Goal: Information Seeking & Learning: Learn about a topic

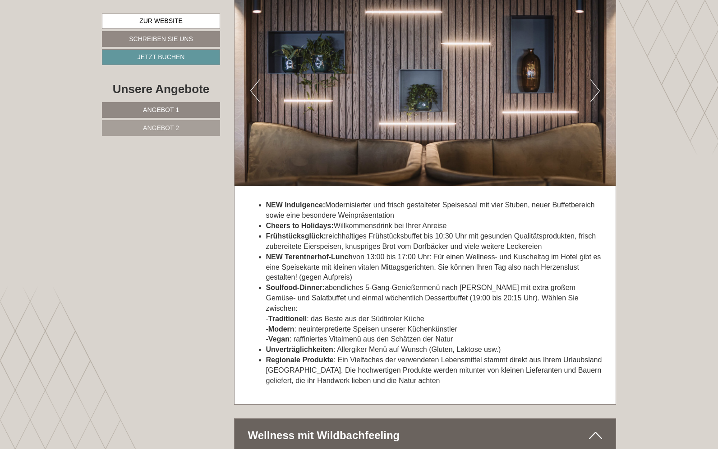
scroll to position [2435, 0]
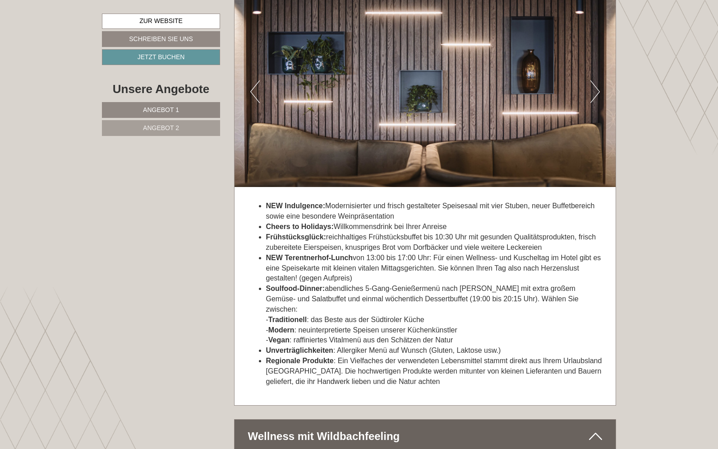
click at [157, 130] on span "Angebot 2" at bounding box center [161, 127] width 36 height 7
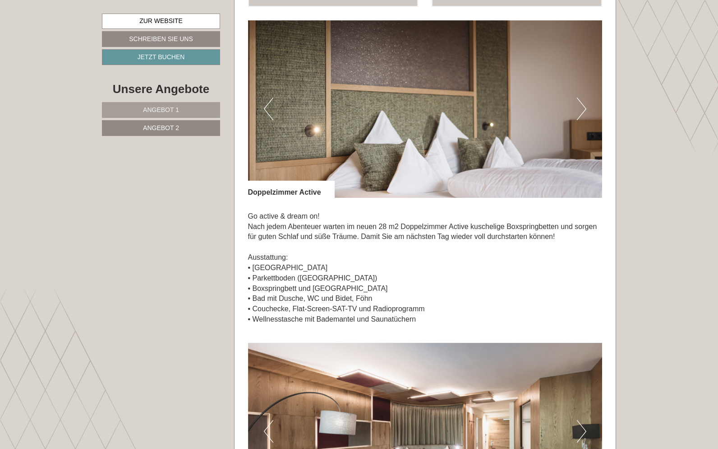
scroll to position [632, 0]
click at [582, 102] on button "Next" at bounding box center [581, 109] width 9 height 23
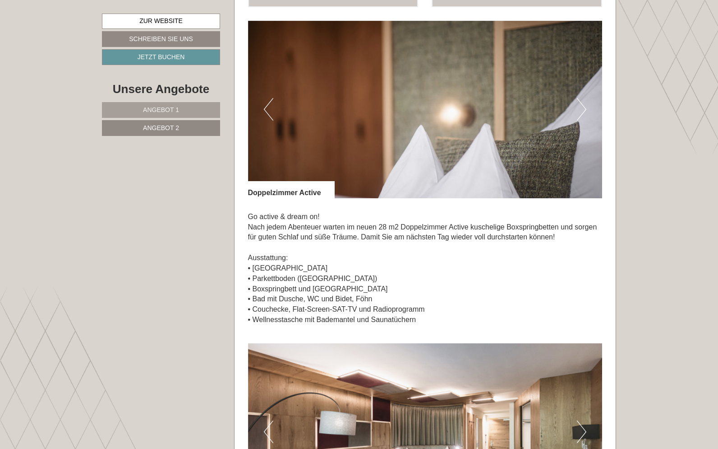
click at [582, 104] on button "Next" at bounding box center [581, 109] width 9 height 23
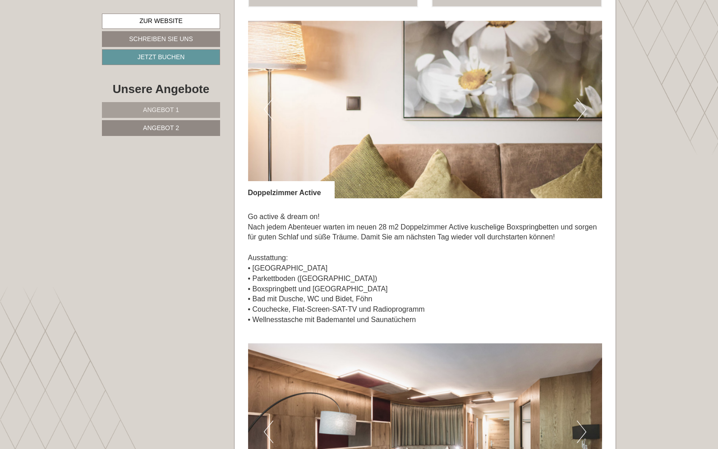
click at [582, 104] on button "Next" at bounding box center [581, 109] width 9 height 23
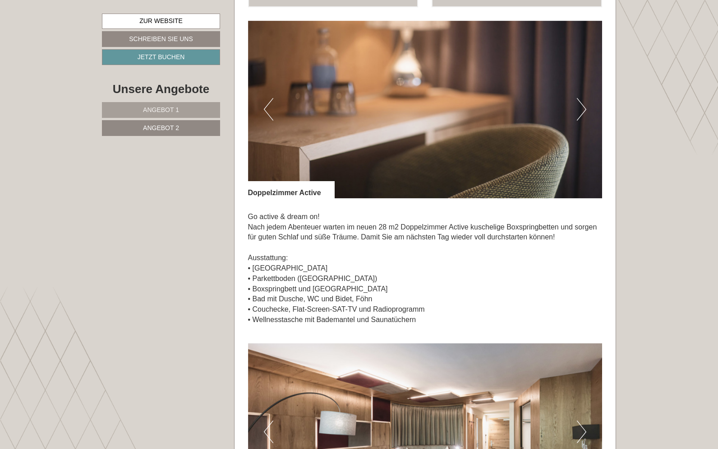
click at [582, 104] on button "Next" at bounding box center [581, 109] width 9 height 23
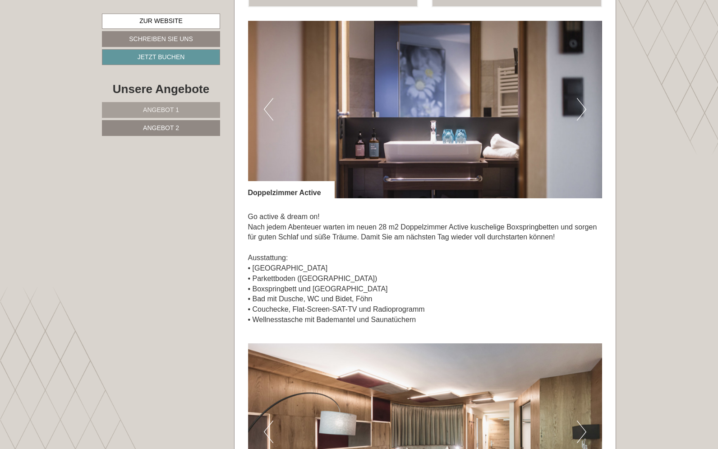
click at [582, 104] on button "Next" at bounding box center [581, 109] width 9 height 23
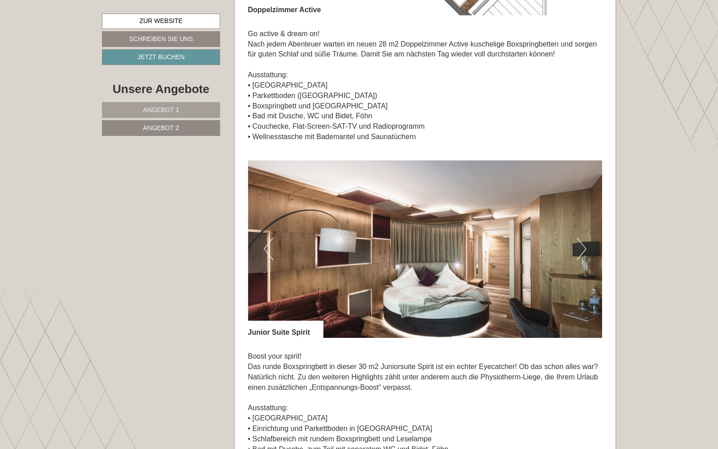
scroll to position [818, 0]
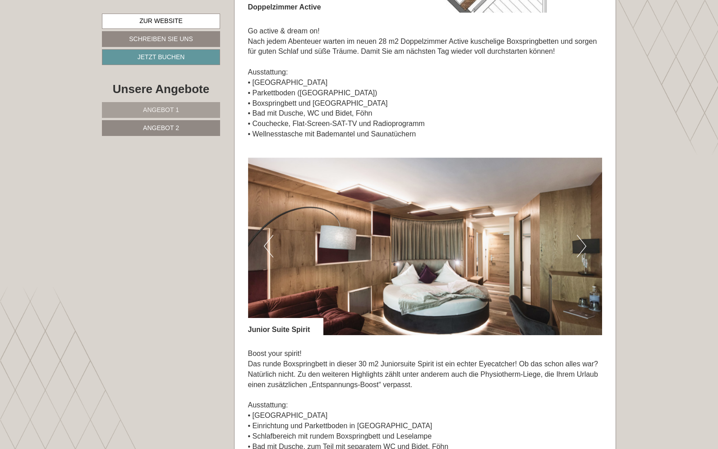
click at [582, 235] on button "Next" at bounding box center [581, 246] width 9 height 23
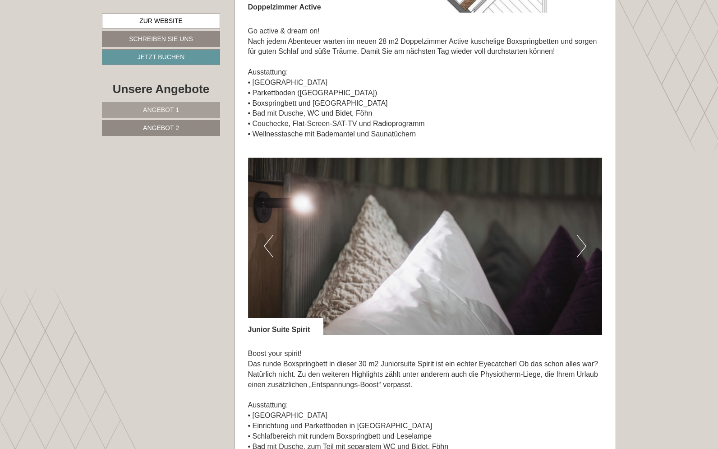
click at [582, 235] on button "Next" at bounding box center [581, 246] width 9 height 23
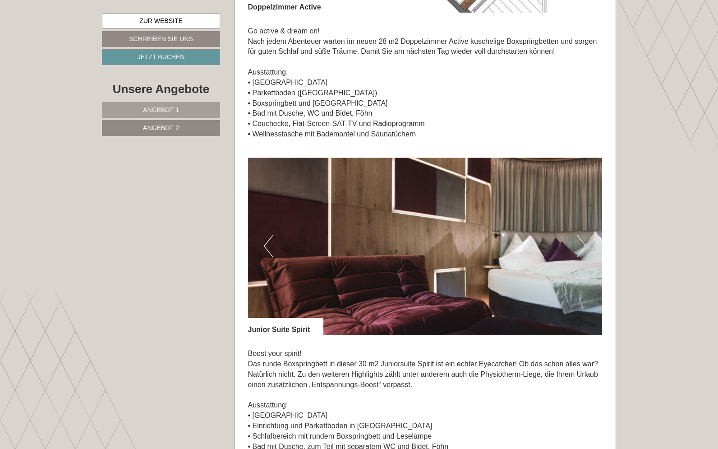
click at [582, 235] on button "Next" at bounding box center [581, 246] width 9 height 23
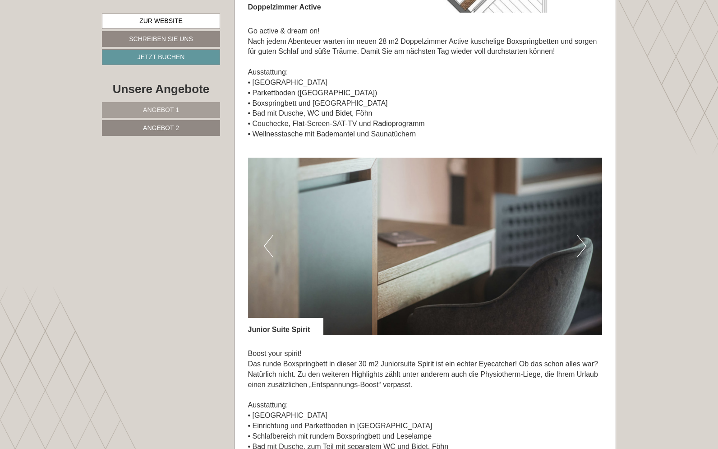
click at [582, 235] on button "Next" at bounding box center [581, 246] width 9 height 23
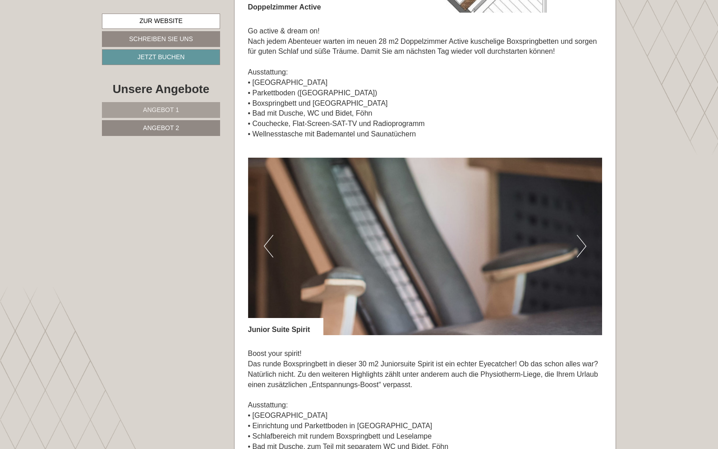
click at [582, 235] on button "Next" at bounding box center [581, 246] width 9 height 23
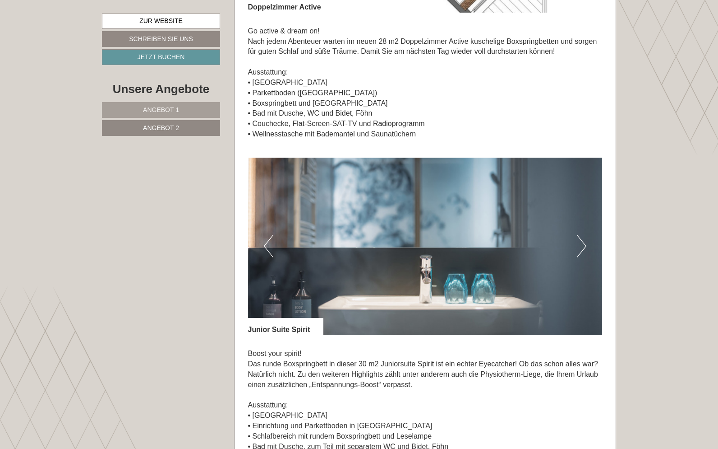
click at [582, 235] on button "Next" at bounding box center [581, 246] width 9 height 23
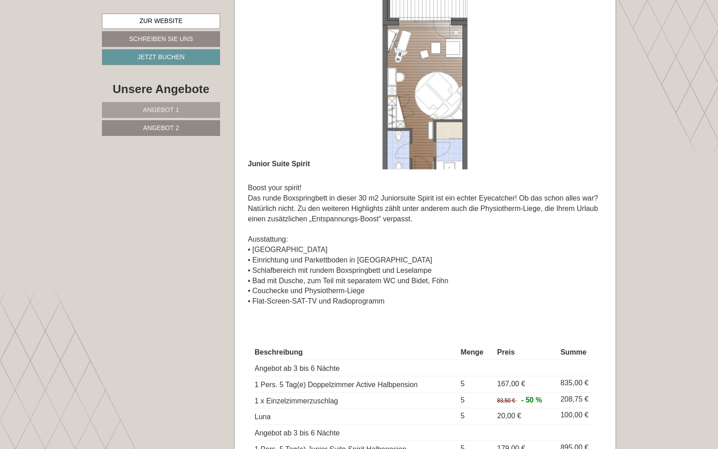
scroll to position [984, 0]
click at [164, 109] on span "Angebot 1" at bounding box center [161, 109] width 36 height 7
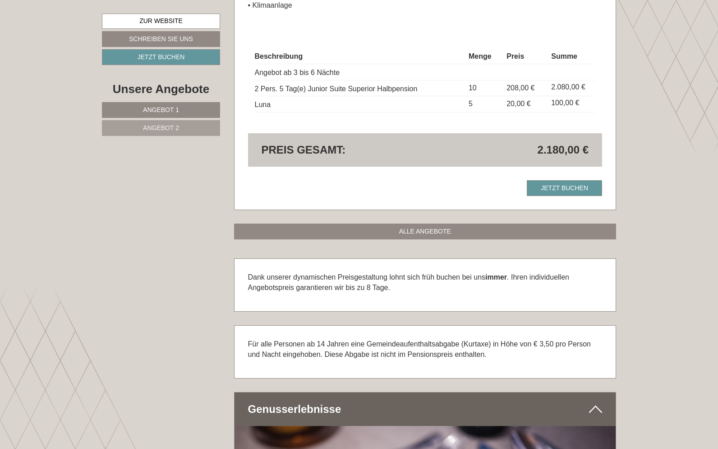
scroll to position [509, 0]
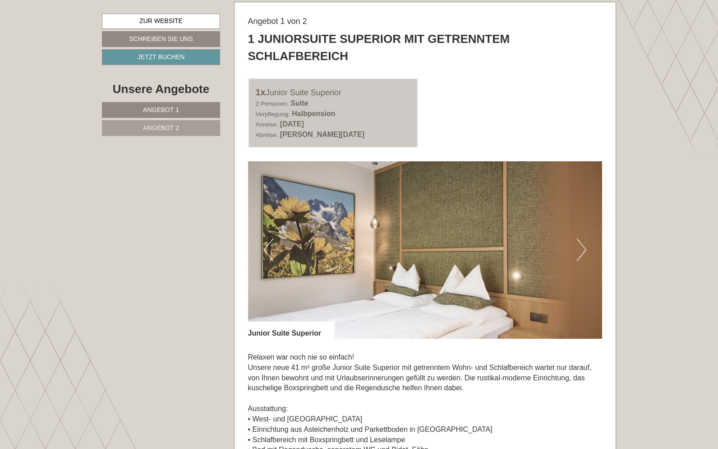
click at [585, 244] on button "Next" at bounding box center [581, 249] width 9 height 23
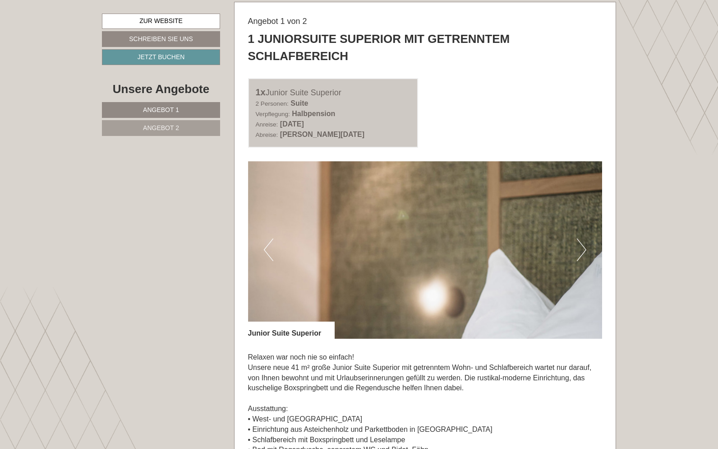
click at [585, 244] on button "Next" at bounding box center [581, 249] width 9 height 23
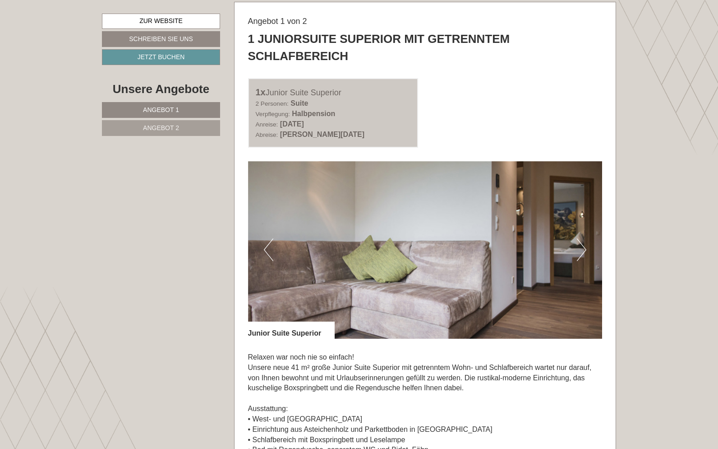
click at [585, 244] on button "Next" at bounding box center [581, 249] width 9 height 23
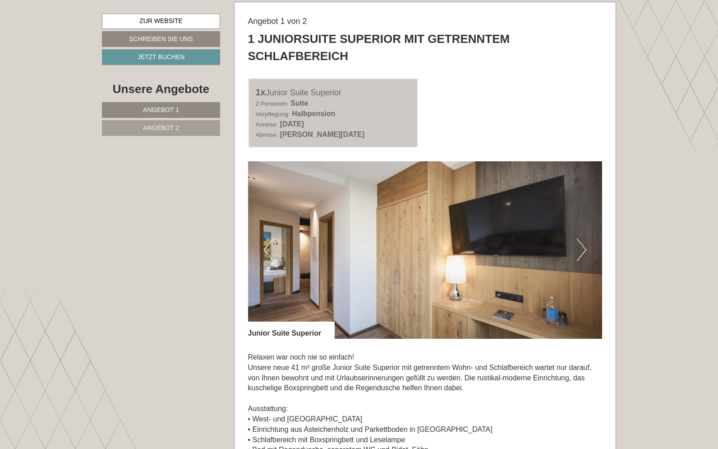
click at [585, 244] on button "Next" at bounding box center [581, 249] width 9 height 23
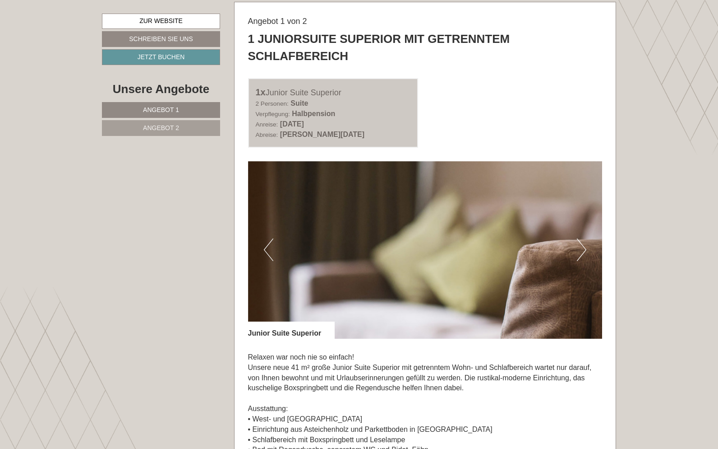
click at [585, 244] on button "Next" at bounding box center [581, 249] width 9 height 23
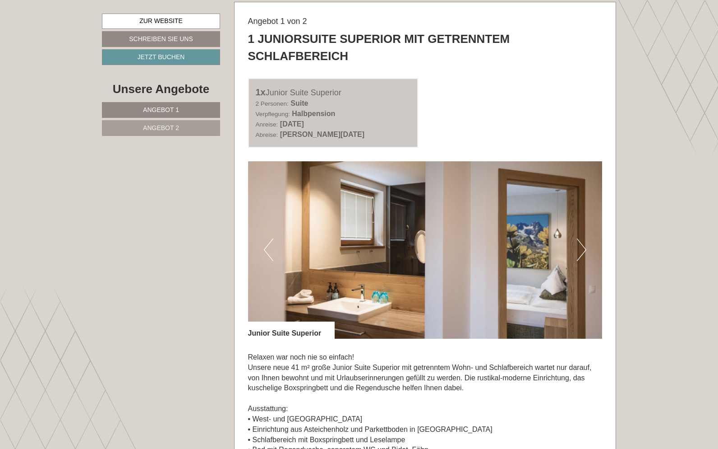
click at [585, 244] on button "Next" at bounding box center [581, 249] width 9 height 23
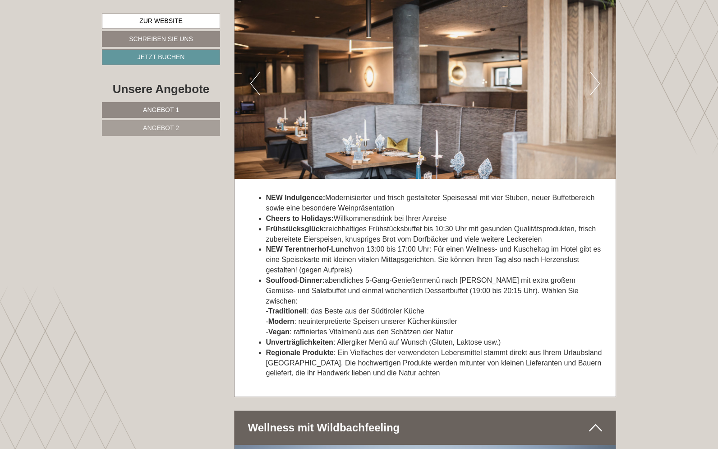
scroll to position [1426, 0]
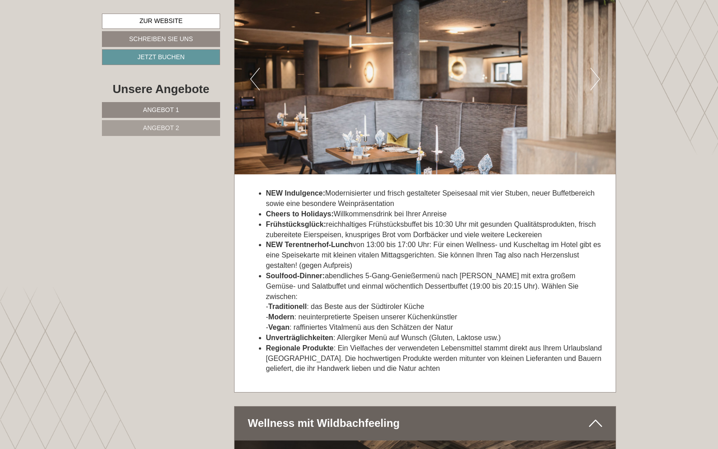
click at [161, 121] on link "Angebot 2" at bounding box center [161, 128] width 118 height 16
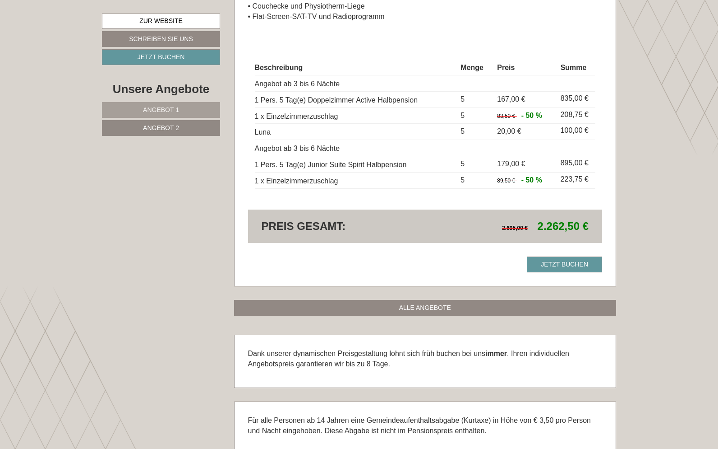
scroll to position [1269, 0]
